Goal: Check status

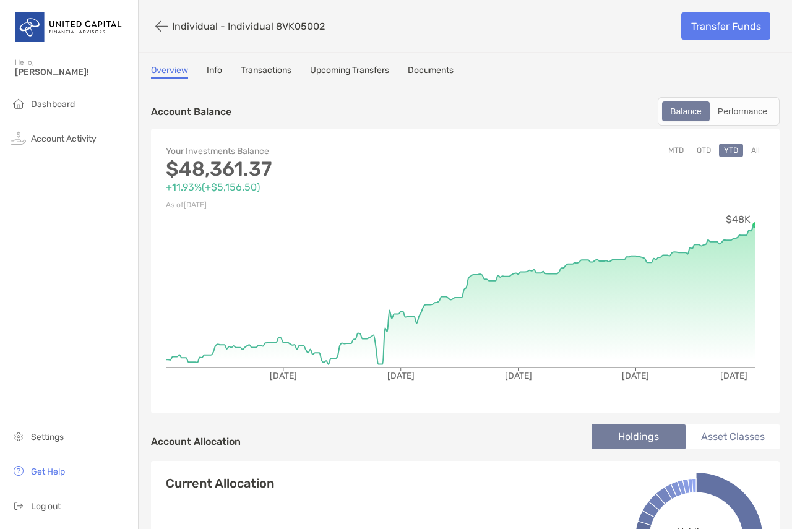
scroll to position [492, 0]
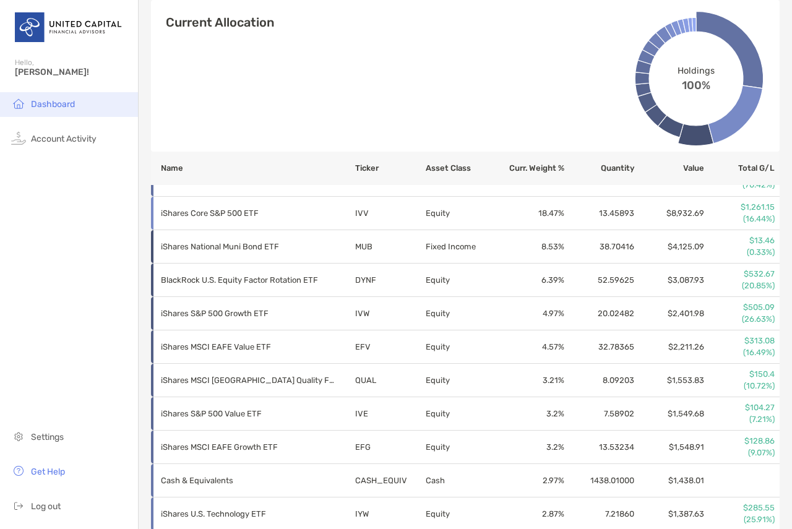
click at [79, 98] on li "Dashboard" at bounding box center [69, 104] width 138 height 25
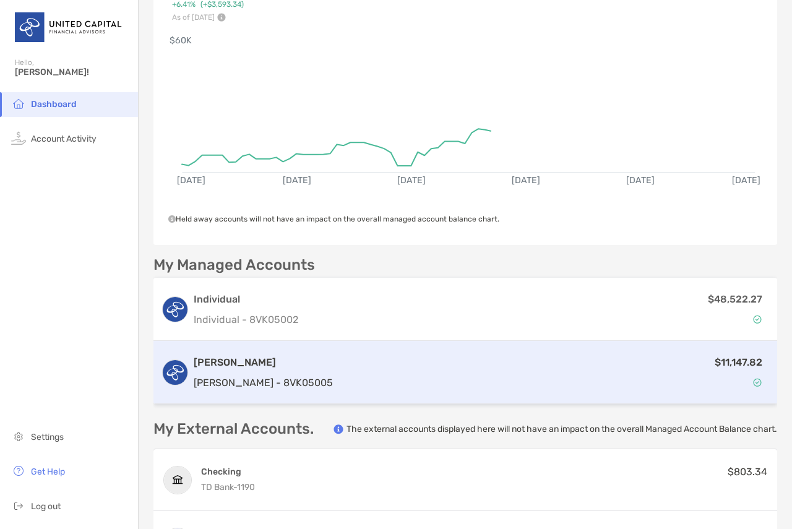
scroll to position [144, 0]
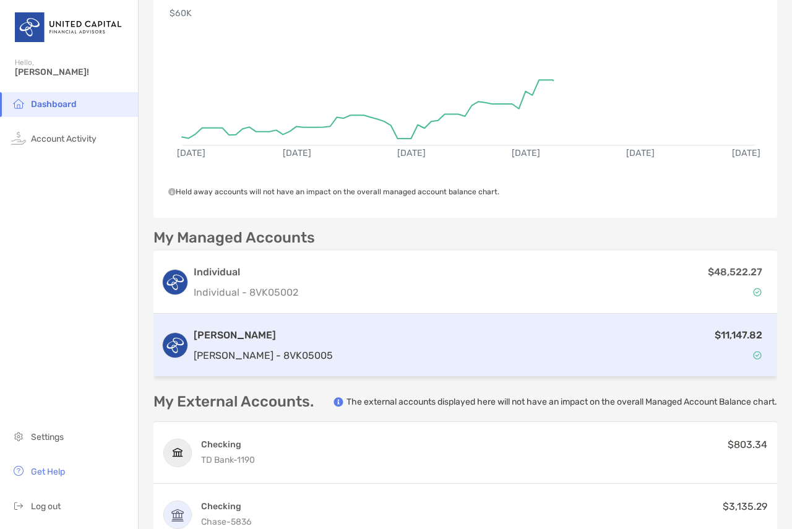
click at [497, 342] on div "$11,147.82" at bounding box center [554, 345] width 432 height 36
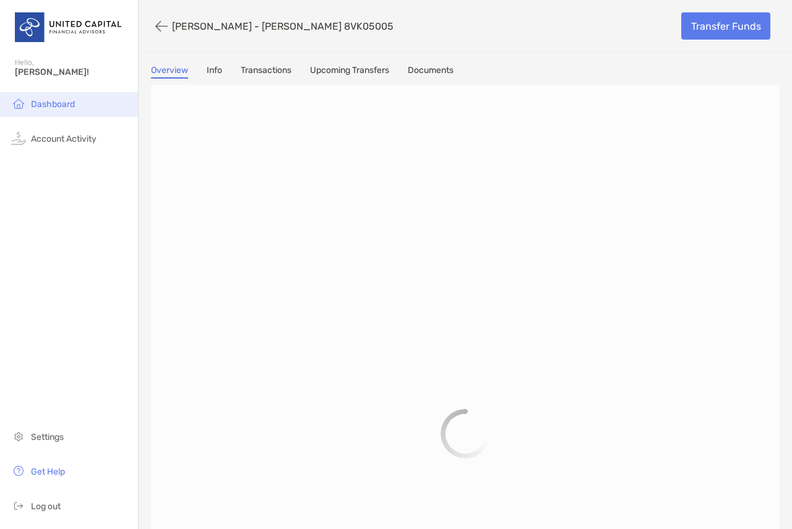
click at [43, 101] on span "Dashboard" at bounding box center [53, 104] width 44 height 11
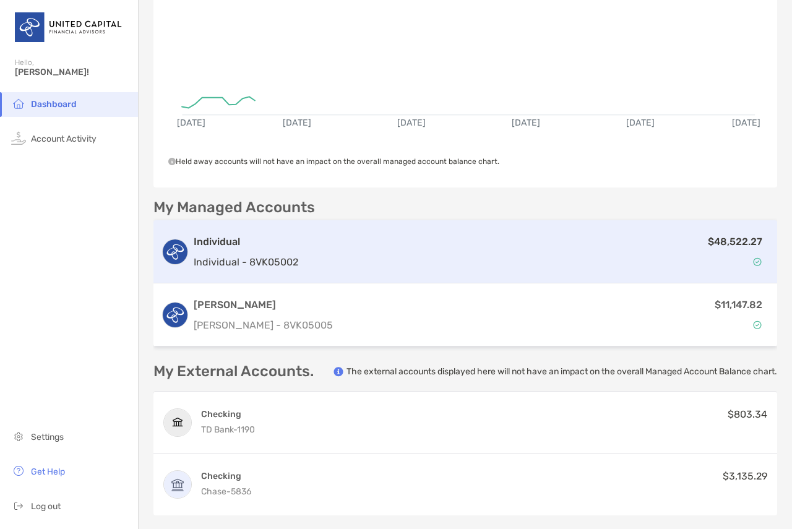
click at [607, 250] on div "Individual Individual - 8VK05002 $48,522.27" at bounding box center [465, 251] width 624 height 63
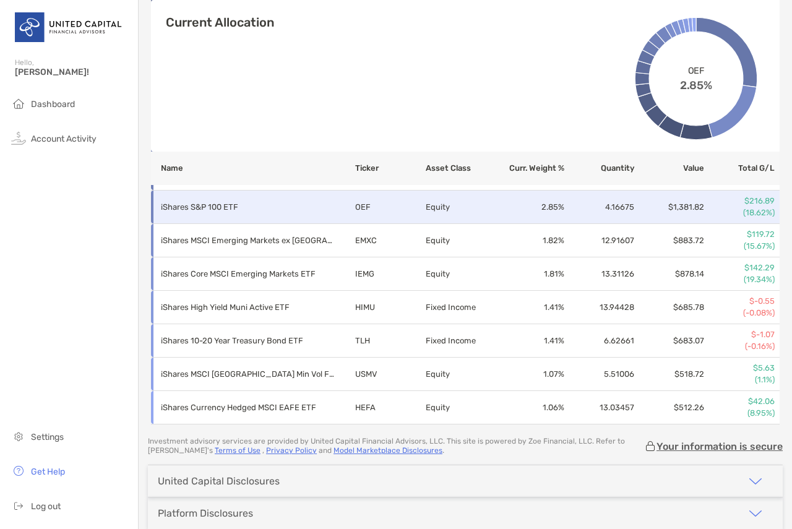
scroll to position [722, 0]
